Goal: Information Seeking & Learning: Learn about a topic

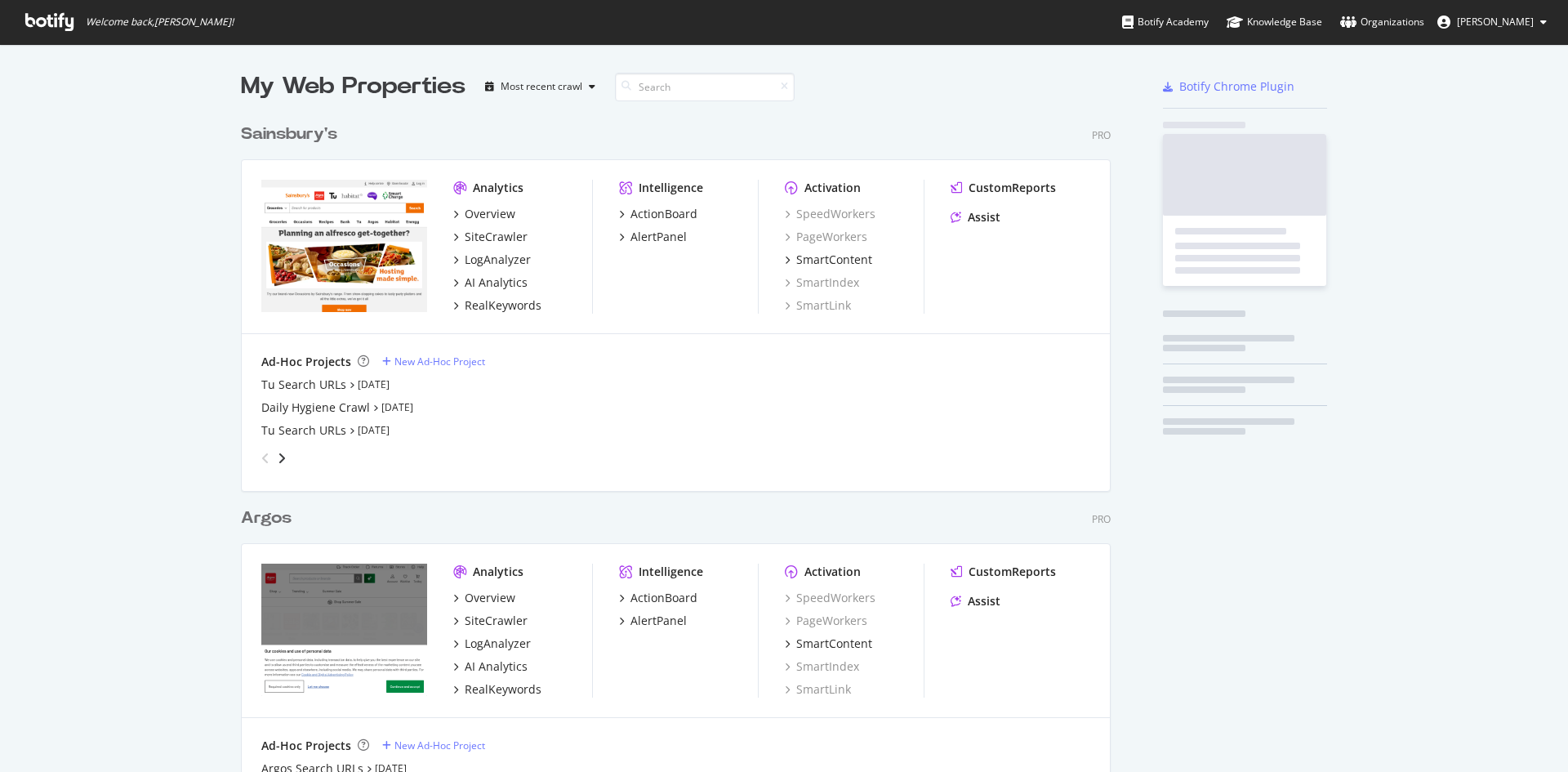
scroll to position [755, 871]
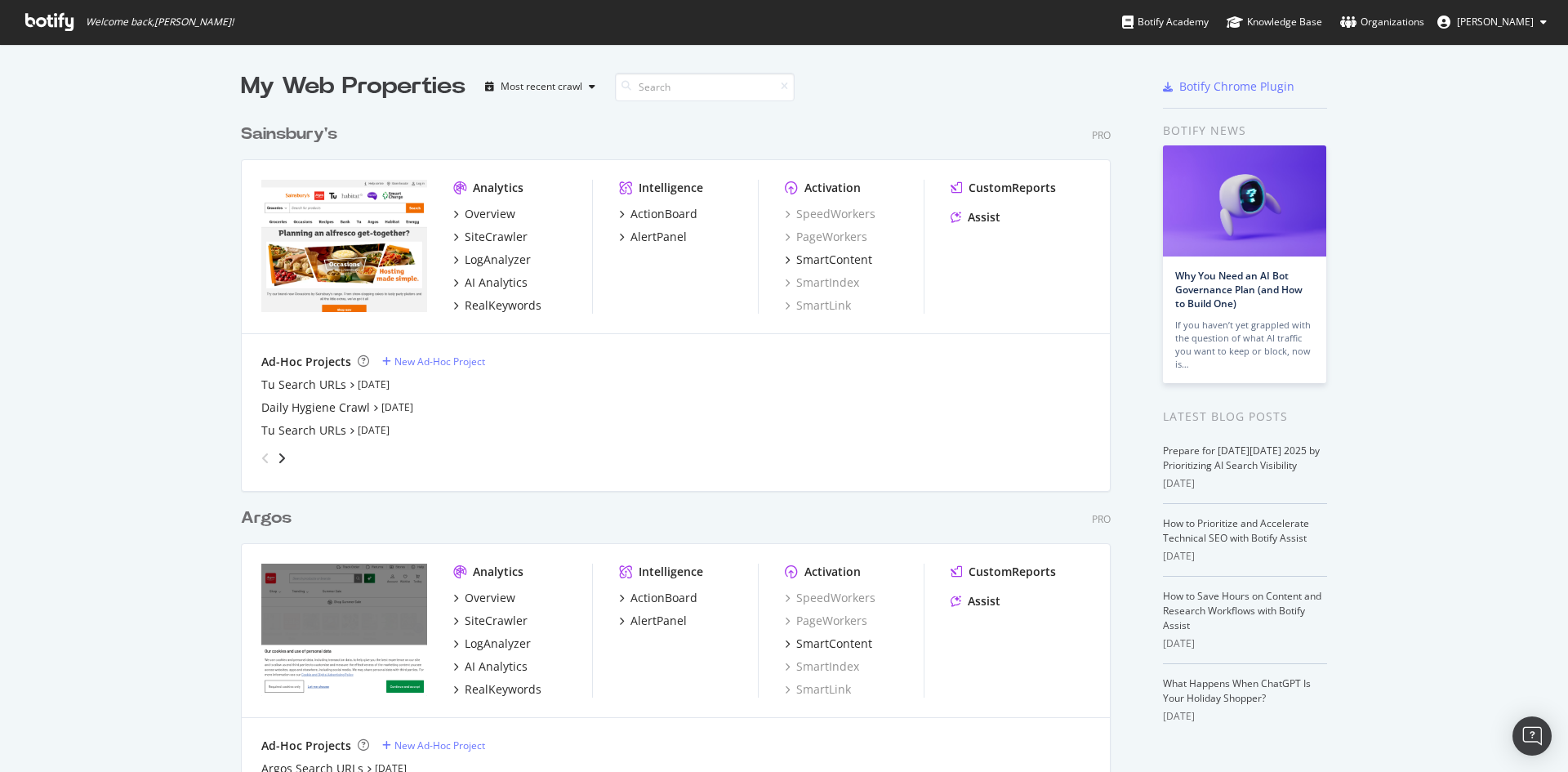
click at [266, 527] on div "Argos" at bounding box center [266, 518] width 50 height 24
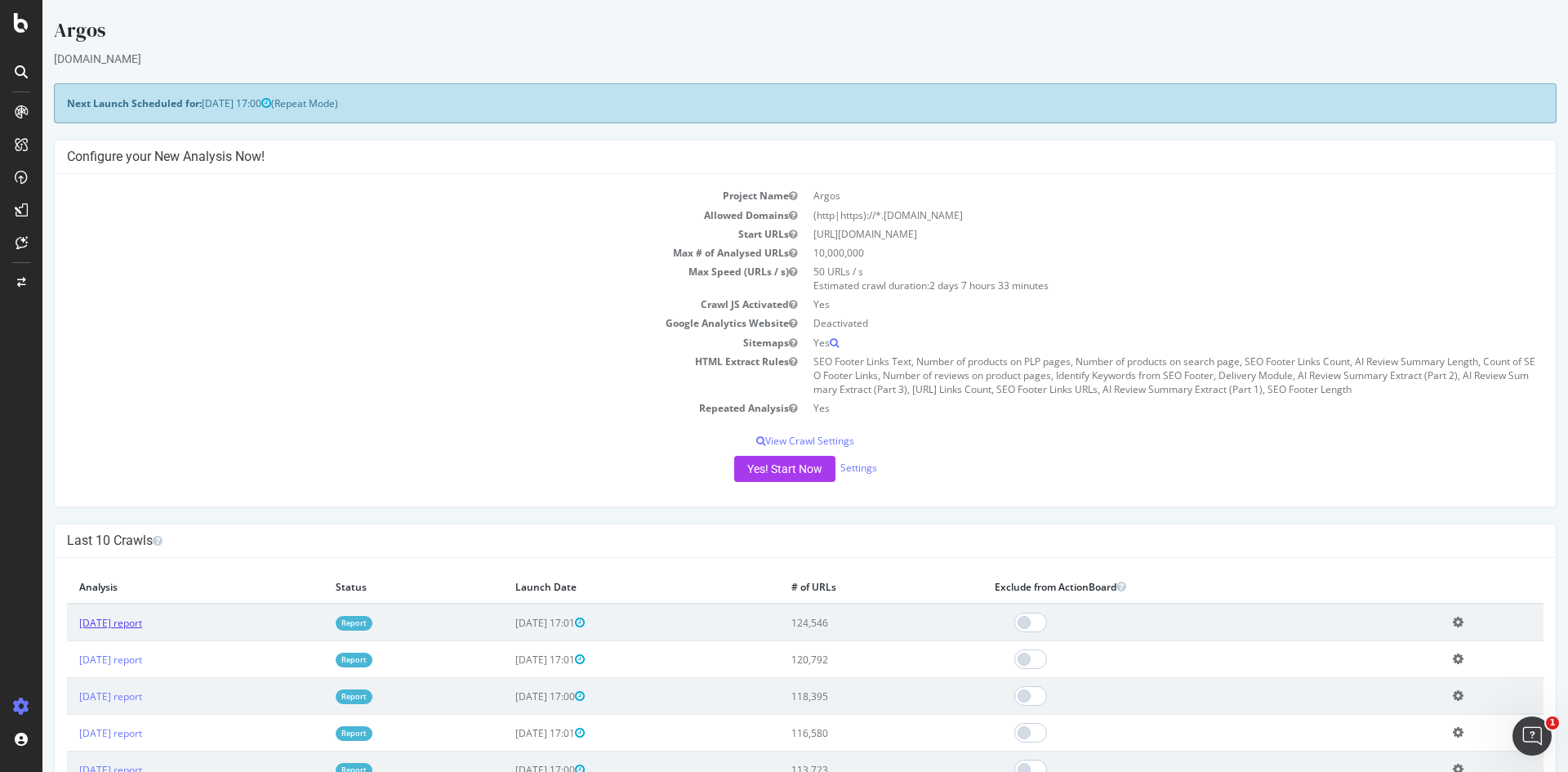
click at [142, 621] on link "[DATE] report" at bounding box center [111, 623] width 63 height 14
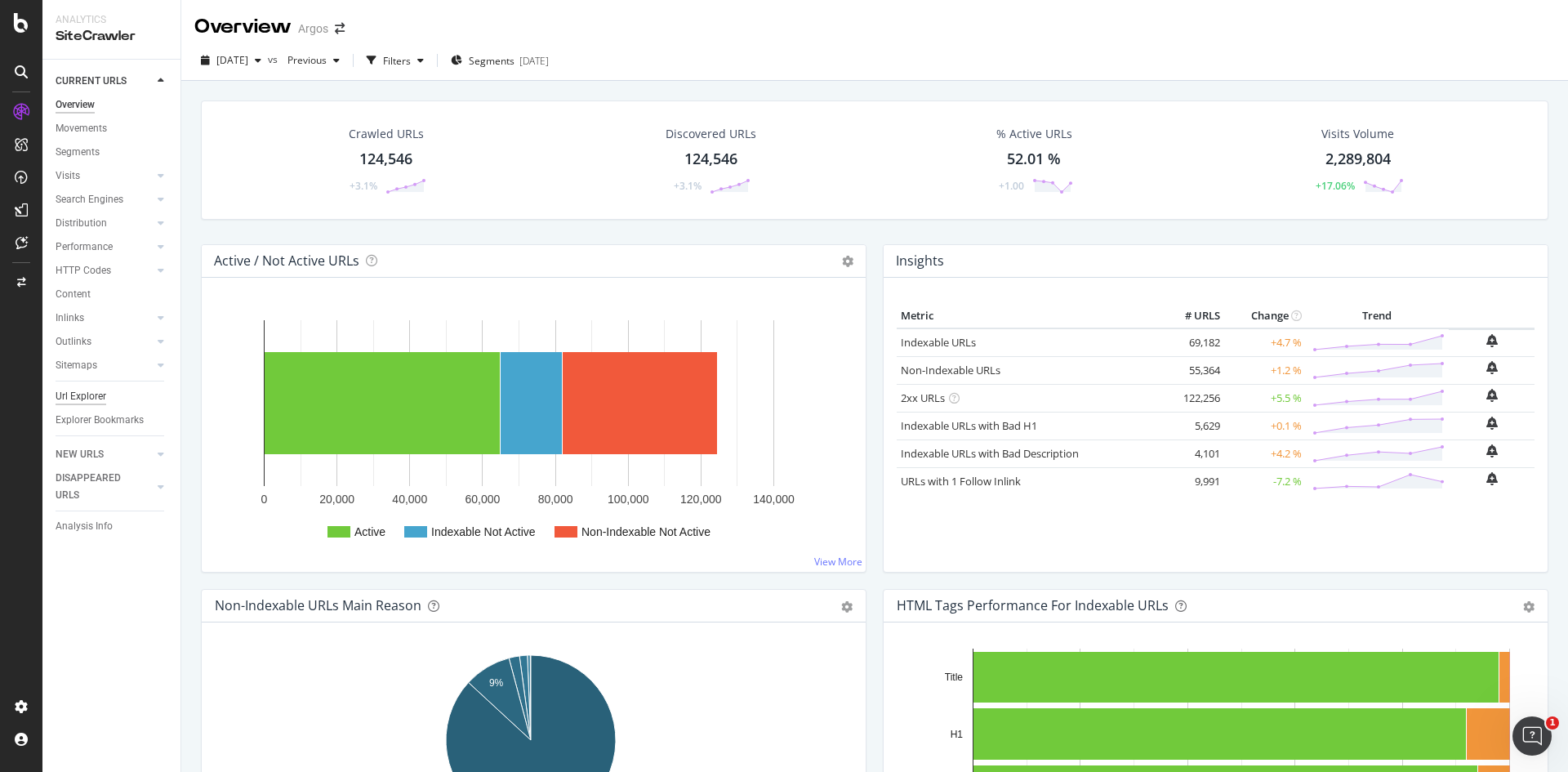
click at [94, 395] on div "Url Explorer" at bounding box center [80, 396] width 50 height 17
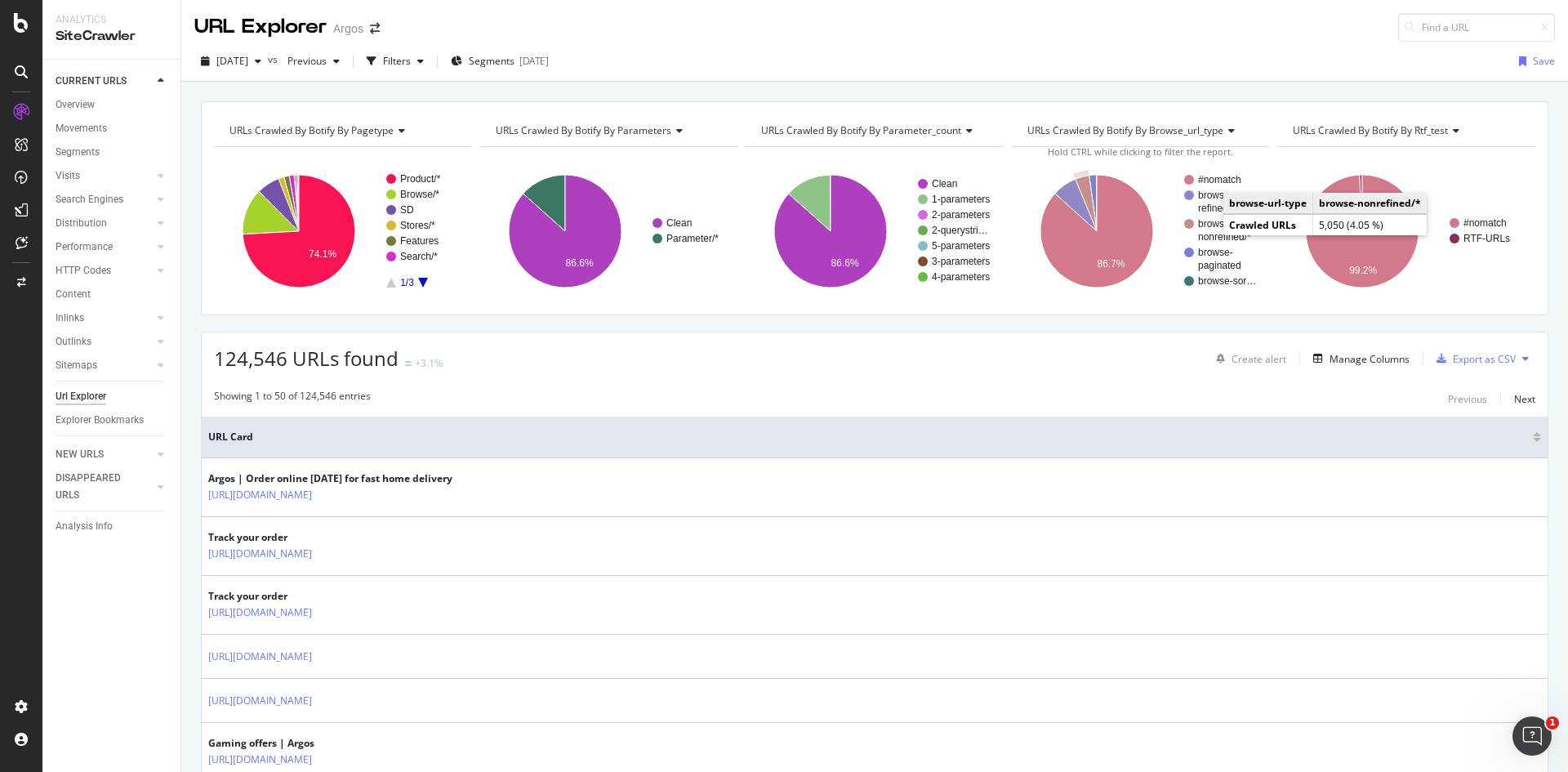
click at [1207, 240] on text "nonrefined/*" at bounding box center [1224, 237] width 53 height 12
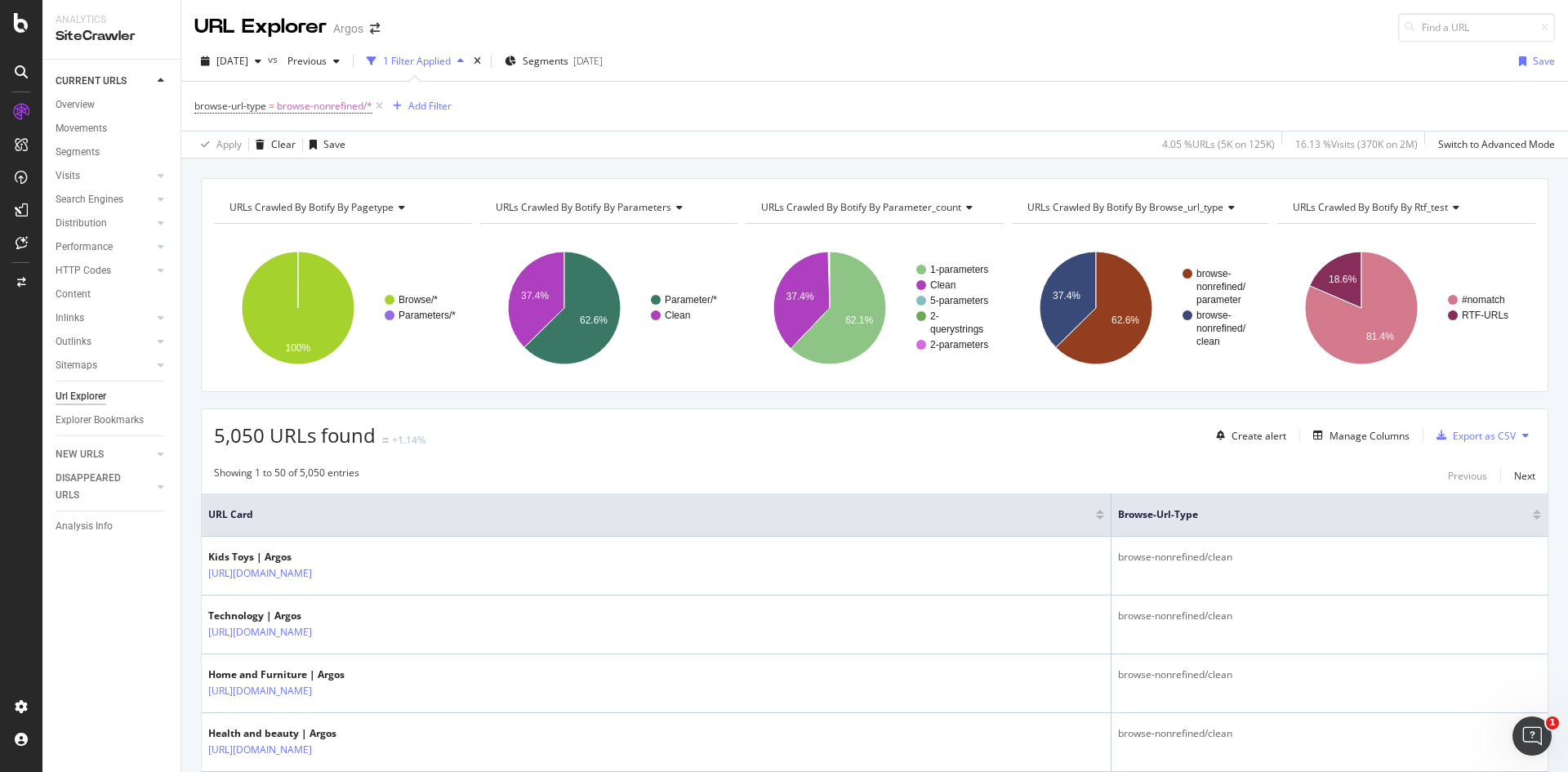
drag, startPoint x: 383, startPoint y: 107, endPoint x: 595, endPoint y: 135, distance: 213.8
click at [383, 107] on icon at bounding box center [379, 106] width 14 height 17
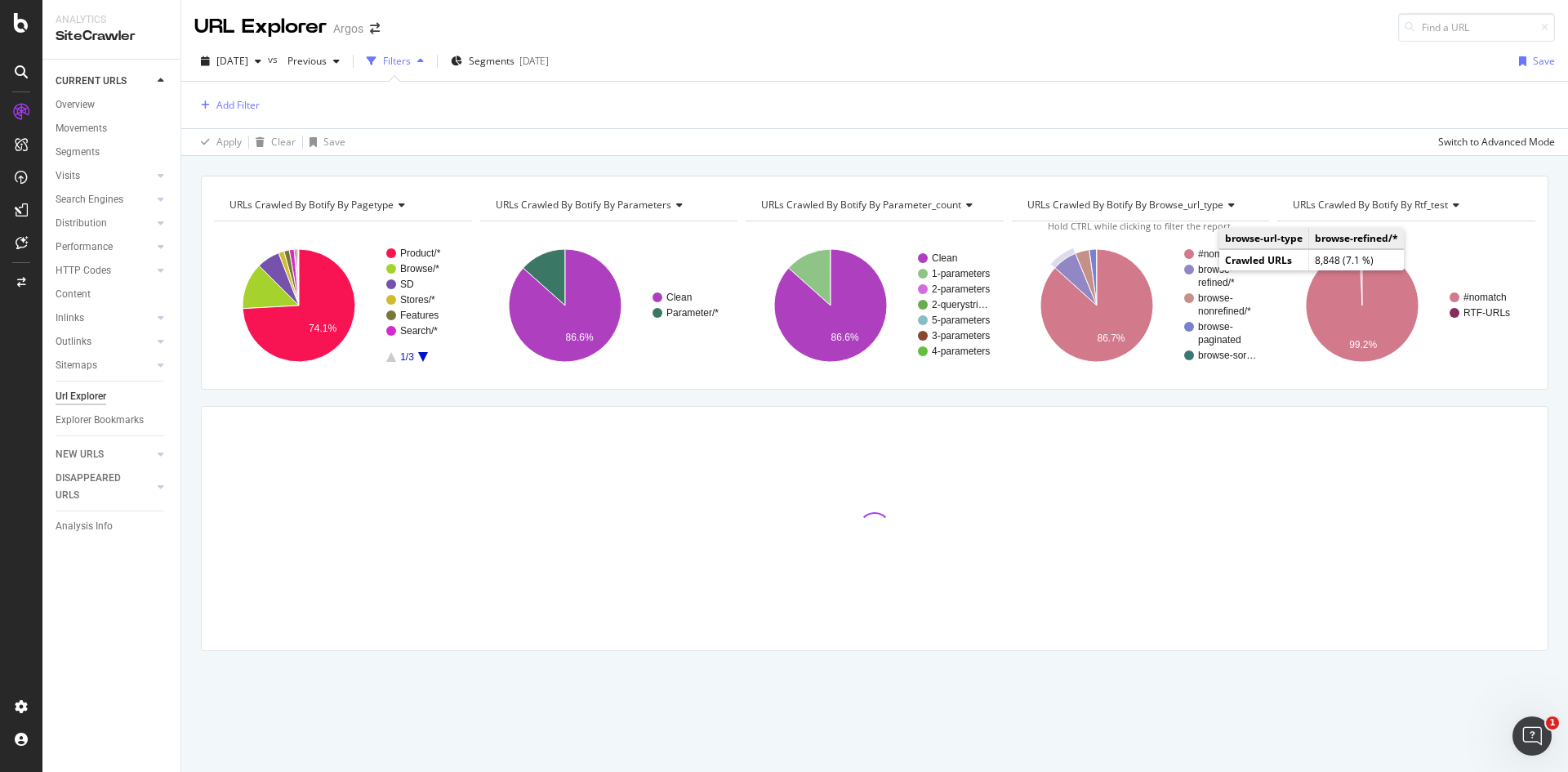
click at [1204, 273] on text "browse-" at bounding box center [1215, 270] width 36 height 12
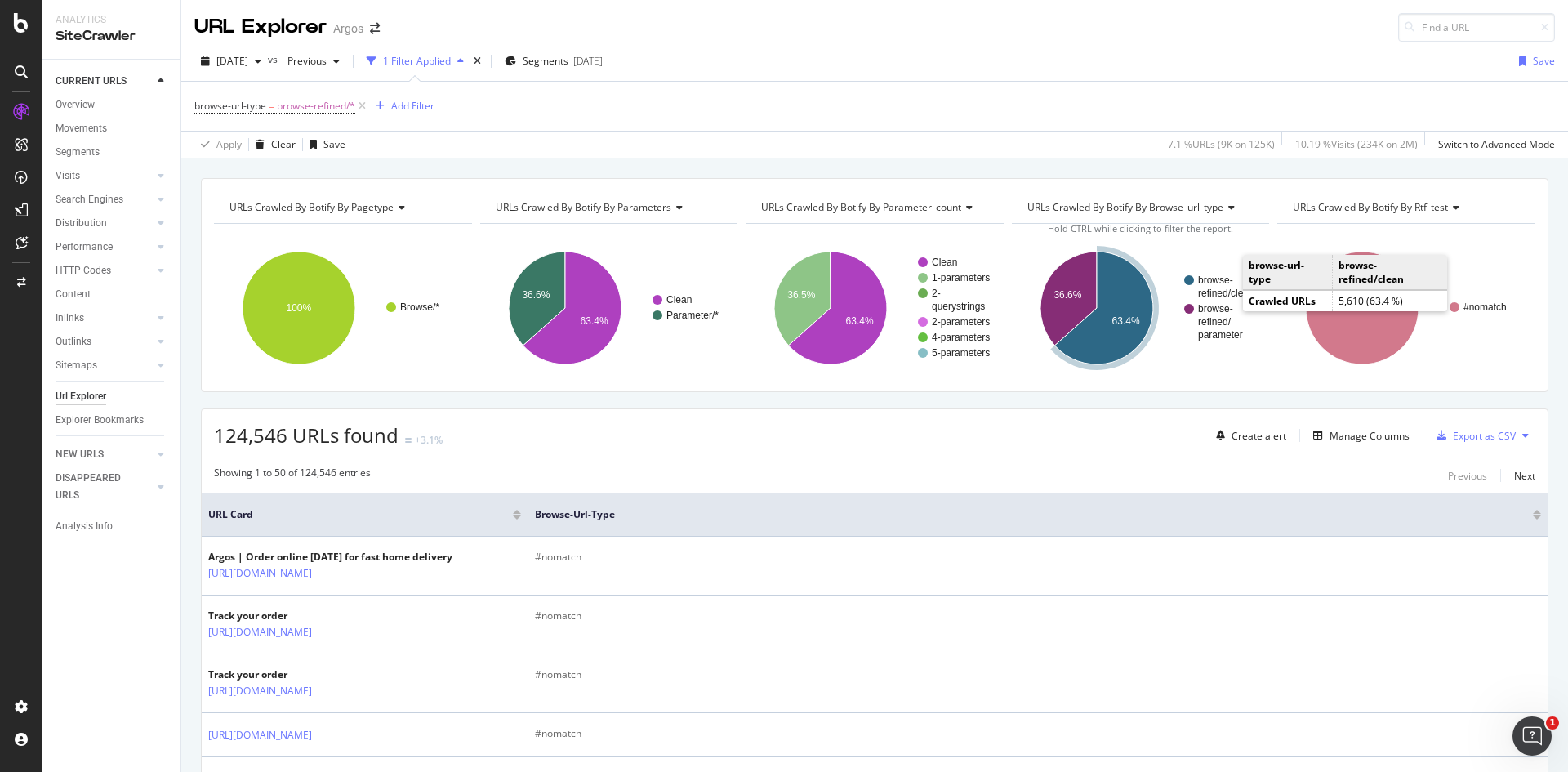
click at [1218, 285] on text "browse-" at bounding box center [1215, 280] width 36 height 12
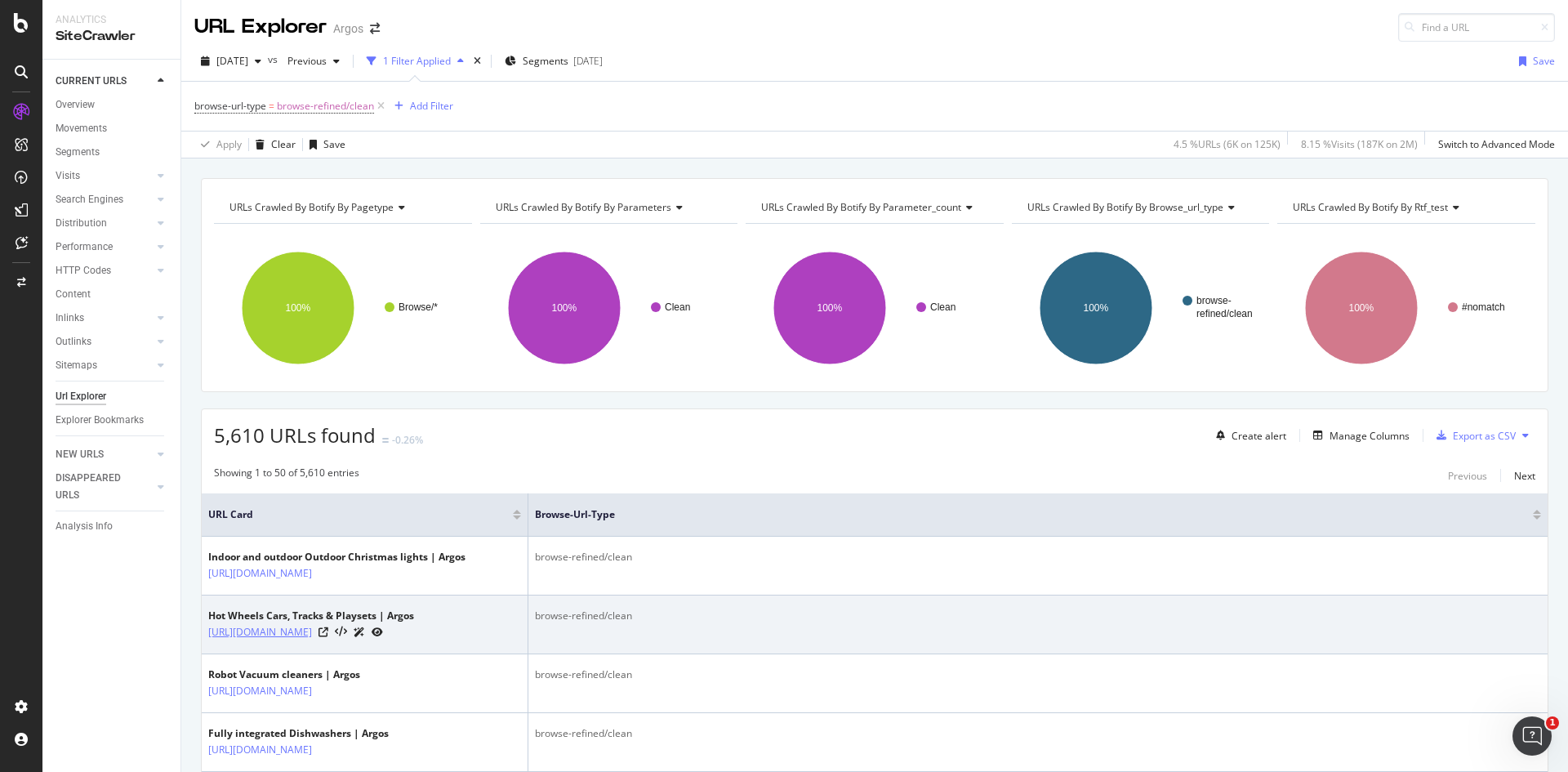
click at [312, 640] on link "[URL][DOMAIN_NAME]" at bounding box center [260, 632] width 104 height 17
click at [328, 637] on icon at bounding box center [324, 632] width 10 height 10
